Goal: Information Seeking & Learning: Learn about a topic

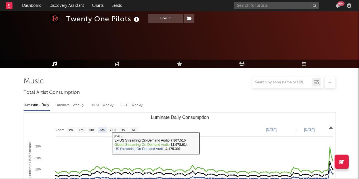
select select "6m"
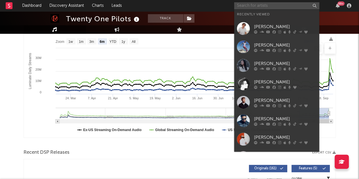
click at [259, 7] on input "text" at bounding box center [276, 5] width 85 height 7
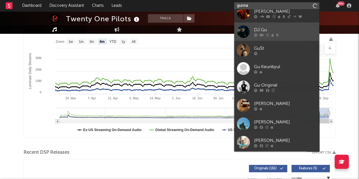
scroll to position [0, 0]
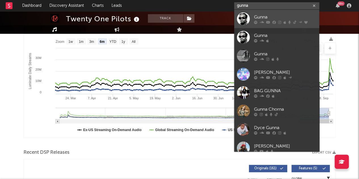
type input "gunna"
click at [279, 18] on div "Gunna" at bounding box center [285, 17] width 62 height 7
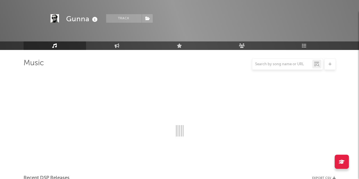
scroll to position [89, 0]
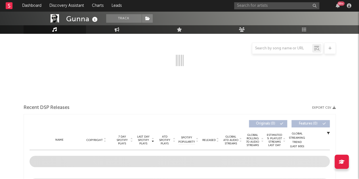
select select "6m"
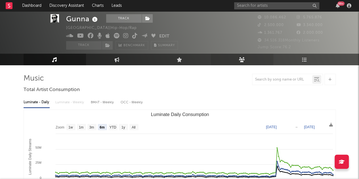
scroll to position [0, 0]
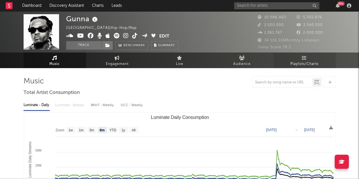
click at [304, 66] on span "Playlists/Charts" at bounding box center [304, 64] width 28 height 7
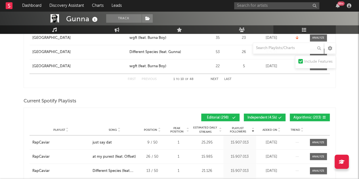
scroll to position [423, 0]
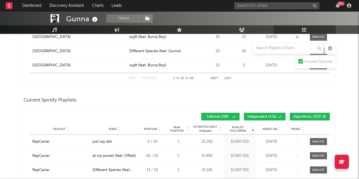
click at [304, 115] on span "Algorithmic ( 203 )" at bounding box center [308, 116] width 28 height 3
click at [274, 111] on div "Playlist Followers Playlist Song Position Peak Position Playlist Followers Adde…" at bounding box center [180, 116] width 300 height 13
click at [275, 113] on button "Independent ( 4.5k )" at bounding box center [265, 117] width 42 height 8
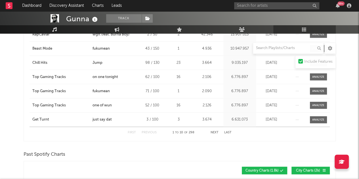
scroll to position [573, 0]
click at [217, 131] on button "Next" at bounding box center [215, 132] width 8 height 3
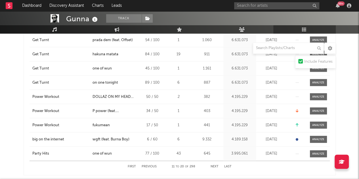
scroll to position [555, 0]
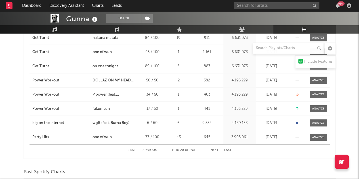
click at [215, 149] on button "Next" at bounding box center [215, 150] width 8 height 3
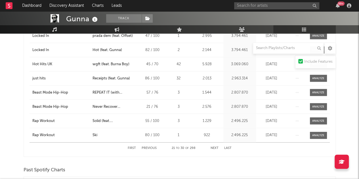
scroll to position [560, 0]
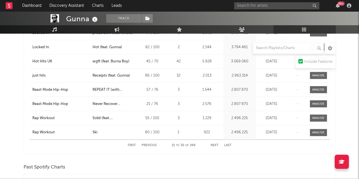
click at [220, 144] on div "First Previous 21 to 30 of 298 Next Last" at bounding box center [180, 145] width 104 height 11
click at [213, 144] on button "Next" at bounding box center [215, 145] width 8 height 3
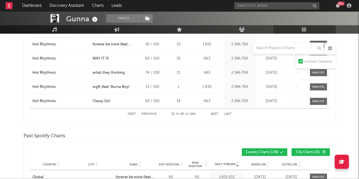
scroll to position [591, 0]
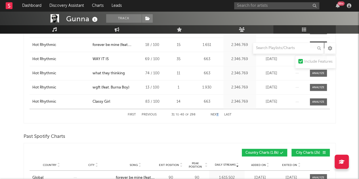
drag, startPoint x: 219, startPoint y: 114, endPoint x: 214, endPoint y: 114, distance: 4.6
click at [214, 114] on div "First Previous 31 to 40 of 298 Next Last" at bounding box center [180, 114] width 104 height 11
click at [214, 114] on button "Next" at bounding box center [215, 114] width 8 height 3
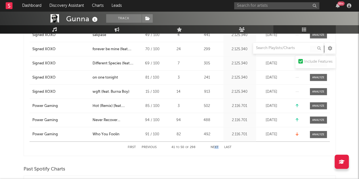
scroll to position [575, 0]
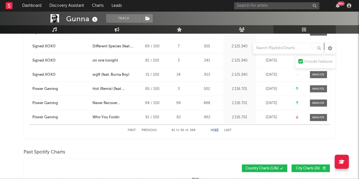
click at [216, 130] on button "Next" at bounding box center [215, 130] width 8 height 3
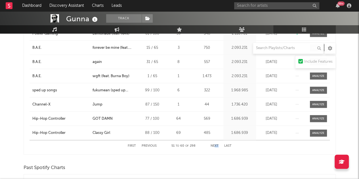
scroll to position [560, 0]
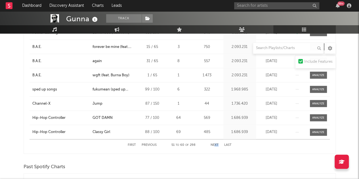
click at [213, 144] on button "Next" at bounding box center [215, 145] width 8 height 3
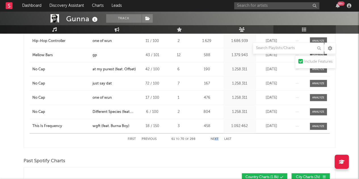
scroll to position [567, 0]
click at [216, 137] on button "Next" at bounding box center [215, 138] width 8 height 3
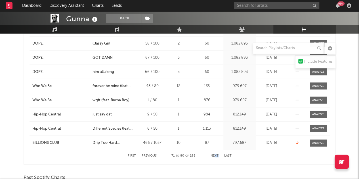
scroll to position [551, 0]
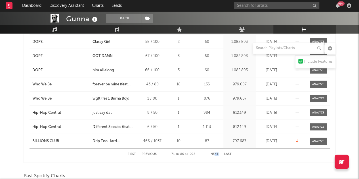
click at [215, 153] on button "Next" at bounding box center [215, 154] width 8 height 3
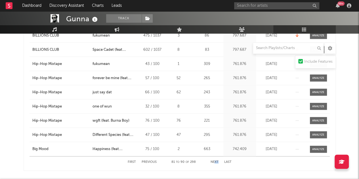
scroll to position [544, 0]
click at [214, 162] on button "Next" at bounding box center [215, 161] width 8 height 3
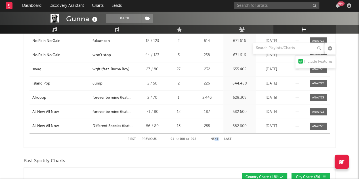
scroll to position [567, 0]
click at [216, 138] on button "Next" at bounding box center [215, 138] width 8 height 3
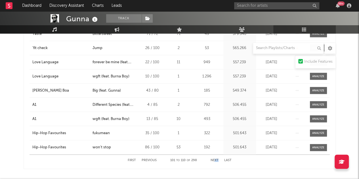
scroll to position [545, 0]
click at [215, 159] on button "Next" at bounding box center [215, 160] width 8 height 3
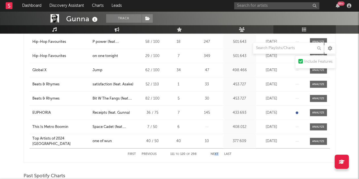
scroll to position [565, 0]
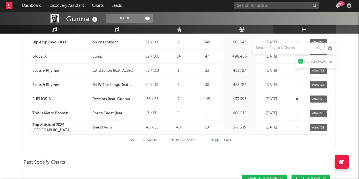
click at [212, 141] on button "Next" at bounding box center [215, 140] width 8 height 3
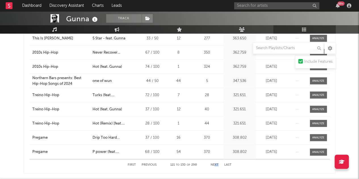
scroll to position [548, 0]
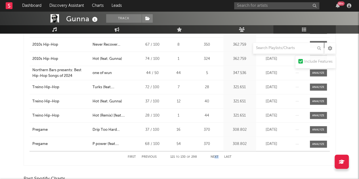
click at [217, 156] on button "Next" at bounding box center [215, 157] width 8 height 3
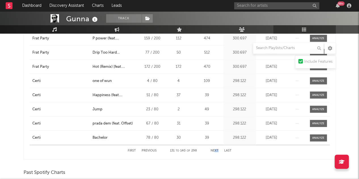
scroll to position [556, 0]
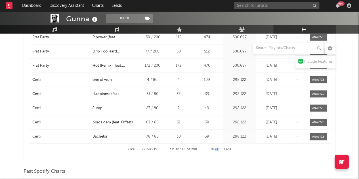
click at [215, 150] on div "First Previous 131 to 140 of 298 Next Last" at bounding box center [180, 149] width 104 height 11
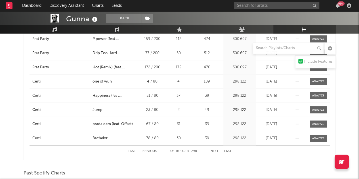
scroll to position [554, 0]
click at [216, 150] on button "Next" at bounding box center [215, 151] width 8 height 3
